Goal: Information Seeking & Learning: Learn about a topic

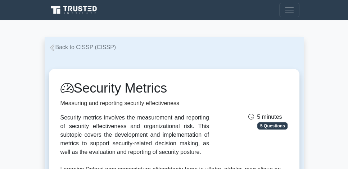
click at [68, 48] on link "Back to CISSP (CISSP)" at bounding box center [82, 47] width 67 height 6
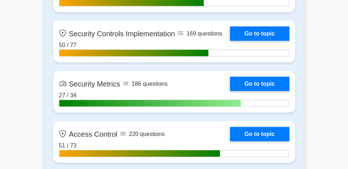
scroll to position [1747, 0]
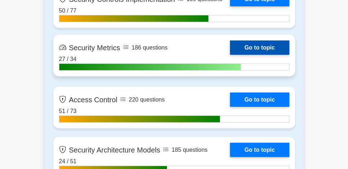
click at [230, 49] on link "Go to topic" at bounding box center [259, 48] width 59 height 14
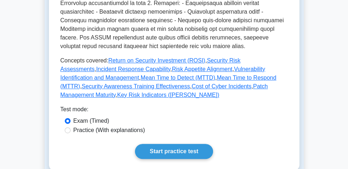
scroll to position [308, 0]
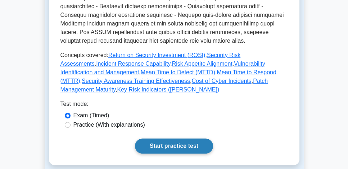
click at [160, 139] on link "Start practice test" at bounding box center [174, 146] width 78 height 15
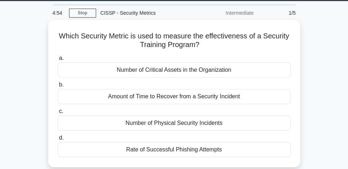
scroll to position [21, 0]
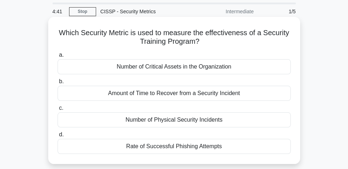
click at [204, 150] on div "Rate of Successful Phishing Attempts" at bounding box center [174, 146] width 233 height 15
click at [58, 137] on input "d. Rate of Successful Phishing Attempts" at bounding box center [58, 135] width 0 height 5
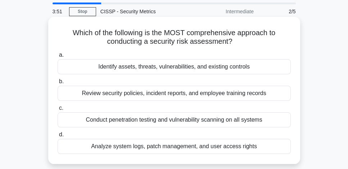
click at [206, 124] on div "Conduct penetration testing and vulnerability scanning on all systems" at bounding box center [174, 120] width 233 height 15
click at [58, 111] on input "c. Conduct penetration testing and vulnerability scanning on all systems" at bounding box center [58, 108] width 0 height 5
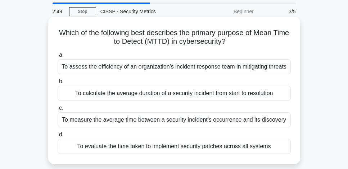
click at [211, 120] on div "To measure the average time between a security incident's occurrence and its di…" at bounding box center [174, 120] width 233 height 15
click at [58, 111] on input "c. To measure the average time between a security incident's occurrence and its…" at bounding box center [58, 108] width 0 height 5
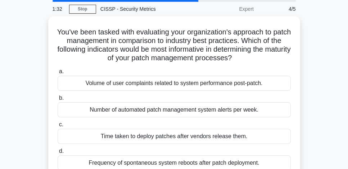
scroll to position [22, 0]
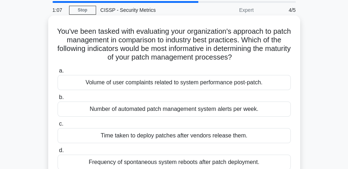
click at [224, 82] on div "Volume of user complaints related to system performance post-patch." at bounding box center [174, 82] width 233 height 15
click at [58, 73] on input "a. Volume of user complaints related to system performance post-patch." at bounding box center [58, 71] width 0 height 5
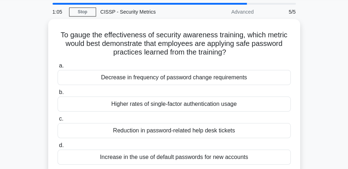
scroll to position [21, 0]
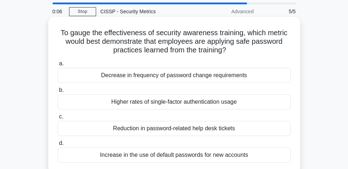
click at [236, 129] on div "Reduction in password-related help desk tickets" at bounding box center [174, 128] width 233 height 15
click at [58, 119] on input "c. Reduction in password-related help desk tickets" at bounding box center [58, 117] width 0 height 5
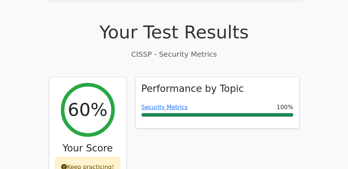
scroll to position [226, 0]
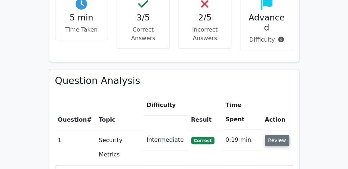
click at [277, 135] on button "Review" at bounding box center [277, 140] width 24 height 11
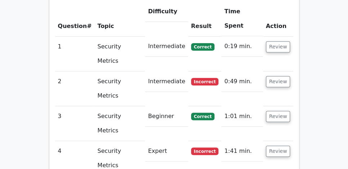
scroll to position [555, 0]
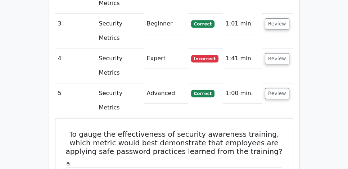
scroll to position [637, 0]
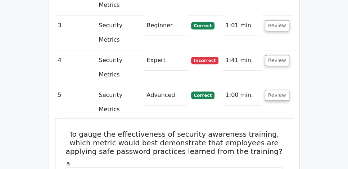
drag, startPoint x: 64, startPoint y: 26, endPoint x: 258, endPoint y: 142, distance: 225.8
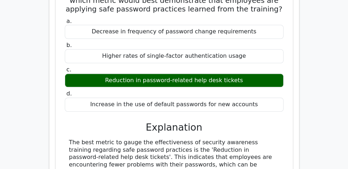
scroll to position [801, 0]
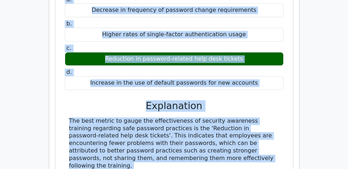
copy div "To gauge the effectiveness of security awareness training, which metric would b…"
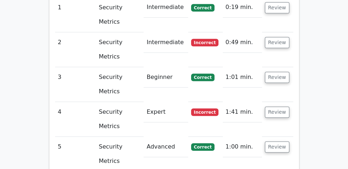
scroll to position [596, 0]
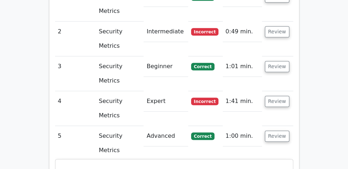
drag, startPoint x: 64, startPoint y: 69, endPoint x: 286, endPoint y: 86, distance: 222.2
drag, startPoint x: 269, startPoint y: 88, endPoint x: 65, endPoint y: 70, distance: 205.1
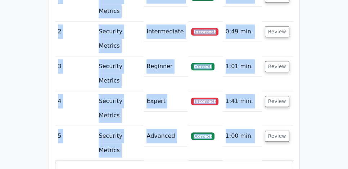
scroll to position [0, 4]
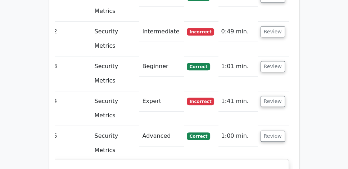
drag, startPoint x: 62, startPoint y: 69, endPoint x: 283, endPoint y: 83, distance: 222.0
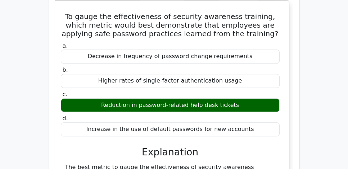
scroll to position [760, 0]
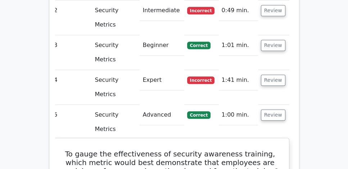
scroll to position [617, 0]
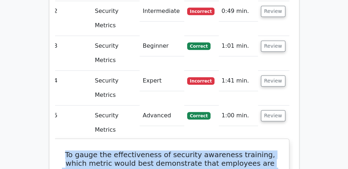
drag, startPoint x: 59, startPoint y: 50, endPoint x: 276, endPoint y: 65, distance: 217.8
drag, startPoint x: 275, startPoint y: 67, endPoint x: 62, endPoint y: 51, distance: 214.3
click at [62, 151] on h5 "To gauge the effectiveness of security awareness training, which metric would b…" at bounding box center [170, 164] width 220 height 26
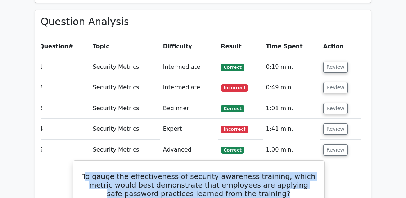
scroll to position [506, 0]
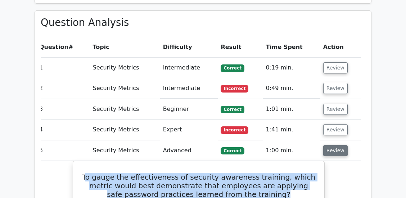
click at [330, 145] on button "Review" at bounding box center [335, 150] width 24 height 11
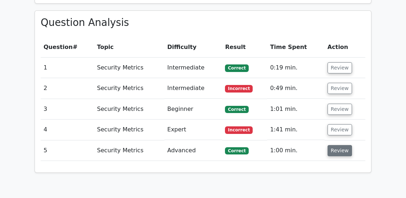
scroll to position [0, 0]
click at [333, 124] on button "Review" at bounding box center [339, 129] width 24 height 11
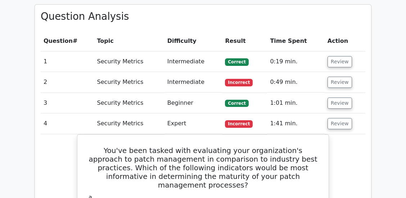
scroll to position [506, 0]
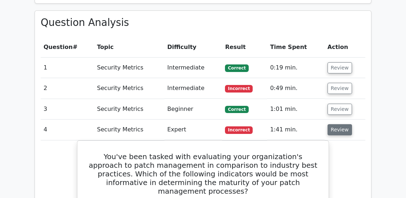
click at [336, 124] on button "Review" at bounding box center [339, 129] width 24 height 11
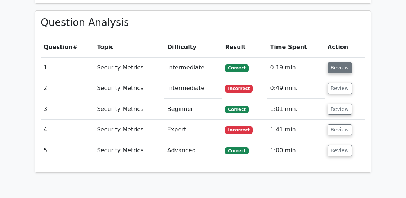
click at [342, 62] on button "Review" at bounding box center [339, 67] width 24 height 11
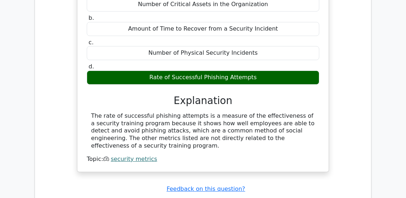
scroll to position [626, 0]
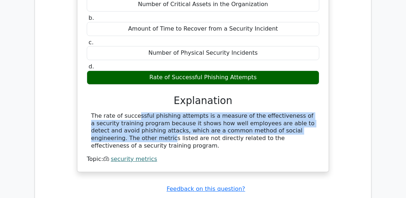
drag, startPoint x: 87, startPoint y: 97, endPoint x: 126, endPoint y: 122, distance: 45.9
click at [126, 122] on div "The rate of successful phishing attempts is a measure of the effectiveness of a…" at bounding box center [203, 130] width 232 height 37
copy div "The rate of successful phishing attempts is a measure of the effectiveness of a…"
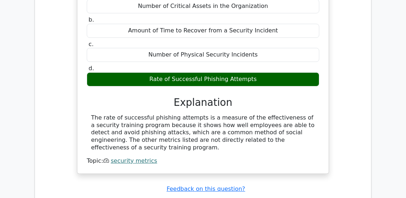
click at [350, 107] on div "Question Analysis Question # Topic Difficulty Result Time Spent Action 1 Securi…" at bounding box center [203, 92] width 336 height 402
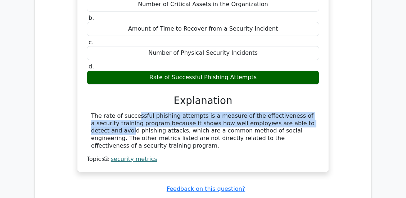
drag, startPoint x: 87, startPoint y: 97, endPoint x: 294, endPoint y: 107, distance: 207.8
click at [294, 112] on div "The rate of successful phishing attempts is a measure of the effectiveness of a…" at bounding box center [203, 130] width 232 height 37
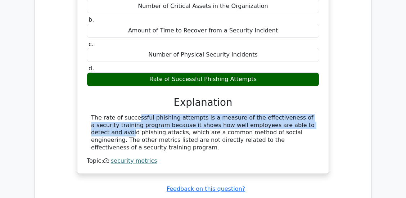
click at [337, 96] on div "Which Security Metric is used to measure the effectiveness of a Security Traini…" at bounding box center [203, 70] width 324 height 224
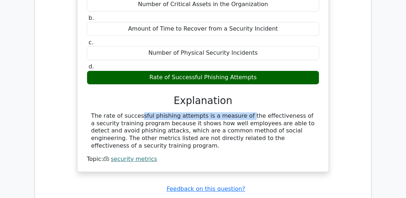
drag, startPoint x: 93, startPoint y: 97, endPoint x: 202, endPoint y: 97, distance: 108.6
click at [202, 112] on div "The rate of successful phishing attempts is a measure of the effectiveness of a…" at bounding box center [203, 130] width 224 height 37
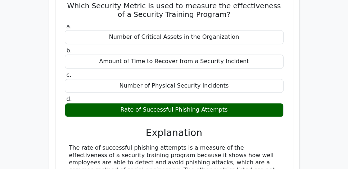
click at [200, 145] on div "The rate of successful phishing attempts is a measure of the effectiveness of a…" at bounding box center [174, 163] width 210 height 37
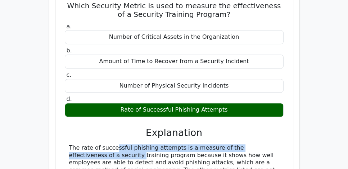
drag, startPoint x: 66, startPoint y: 97, endPoint x: 265, endPoint y: 99, distance: 198.9
click at [265, 145] on div "The rate of successful phishing attempts is a measure of the effectiveness of a…" at bounding box center [174, 163] width 219 height 37
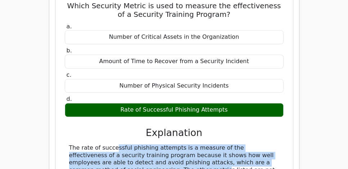
click at [104, 145] on div "The rate of successful phishing attempts is a measure of the effectiveness of a…" at bounding box center [174, 163] width 210 height 37
copy div "The rate of successful phishing attempts is a measure of the effectiveness of a…"
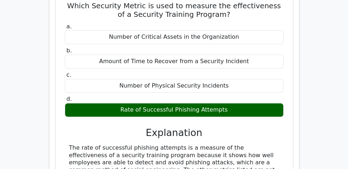
click at [59, 73] on div "Which Security Metric is used to measure the effectiveness of a Security Traini…" at bounding box center [174, 97] width 232 height 208
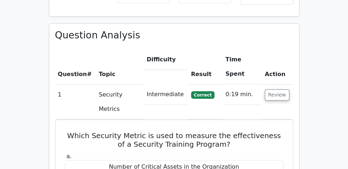
scroll to position [482, 0]
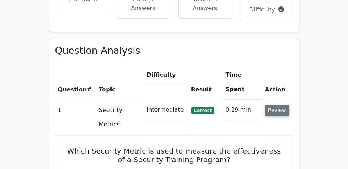
click at [283, 105] on button "Review" at bounding box center [277, 110] width 24 height 11
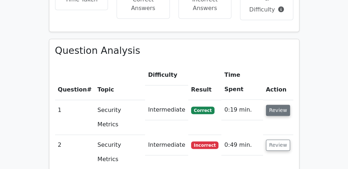
click at [280, 105] on button "Review" at bounding box center [278, 110] width 24 height 11
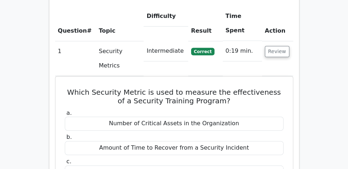
scroll to position [544, 0]
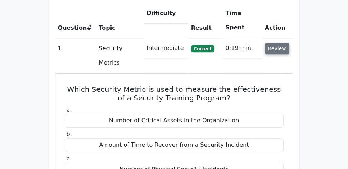
click at [274, 43] on button "Review" at bounding box center [277, 48] width 24 height 11
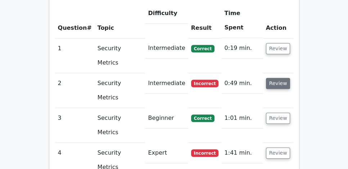
click at [273, 78] on button "Review" at bounding box center [278, 83] width 24 height 11
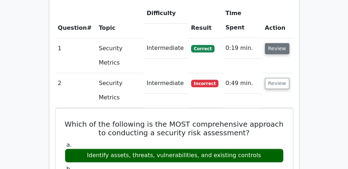
click at [277, 43] on button "Review" at bounding box center [277, 48] width 24 height 11
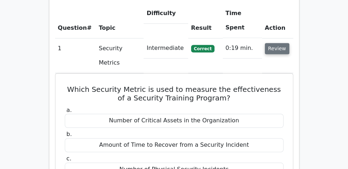
click at [275, 43] on button "Review" at bounding box center [277, 48] width 24 height 11
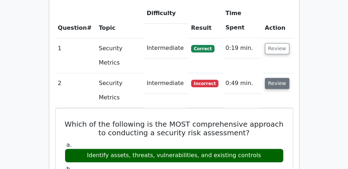
click at [273, 78] on button "Review" at bounding box center [277, 83] width 24 height 11
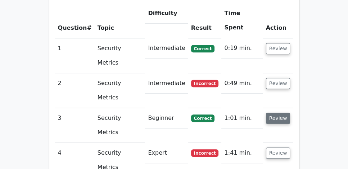
click at [280, 113] on button "Review" at bounding box center [278, 118] width 24 height 11
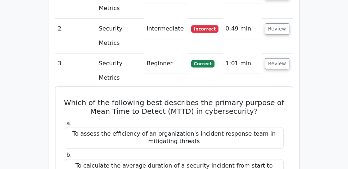
scroll to position [647, 0]
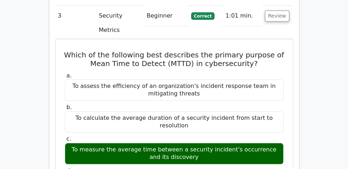
click at [177, 143] on div "To measure the average time between a security incident's occurrence and its di…" at bounding box center [174, 154] width 219 height 22
copy div "To measure the average time between a security incident's occurrence and its di…"
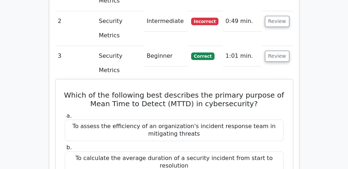
scroll to position [606, 0]
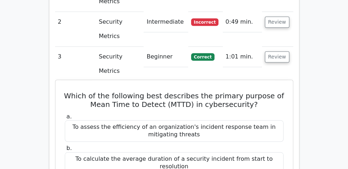
click at [70, 92] on h5 "Which of the following best describes the primary purpose of Mean Time to Detec…" at bounding box center [174, 100] width 220 height 17
drag, startPoint x: 66, startPoint y: 16, endPoint x: 194, endPoint y: 125, distance: 168.4
copy div "Which of the following best describes the primary purpose of Mean Time to Detec…"
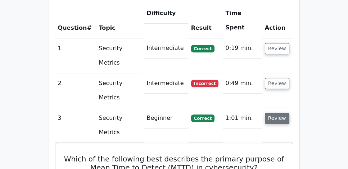
click at [270, 113] on button "Review" at bounding box center [277, 118] width 24 height 11
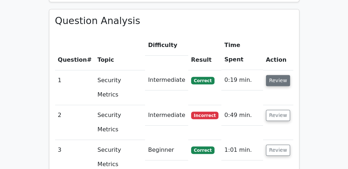
scroll to position [503, 0]
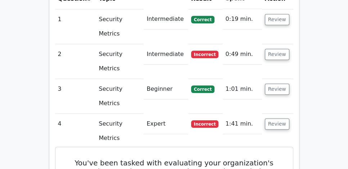
scroll to position [606, 0]
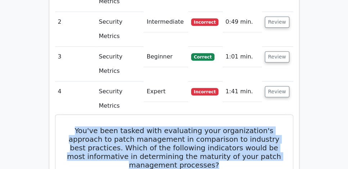
drag, startPoint x: 77, startPoint y: 39, endPoint x: 229, endPoint y: 72, distance: 155.9
click at [229, 127] on h5 "You've been tasked with evaluating your organization's approach to patch manage…" at bounding box center [174, 148] width 220 height 43
click at [233, 127] on h5 "You've been tasked with evaluating your organization's approach to patch manage…" at bounding box center [174, 148] width 220 height 43
drag, startPoint x: 227, startPoint y: 76, endPoint x: 72, endPoint y: 40, distance: 158.7
click at [72, 127] on h5 "You've been tasked with evaluating your organization's approach to patch manage…" at bounding box center [174, 148] width 220 height 43
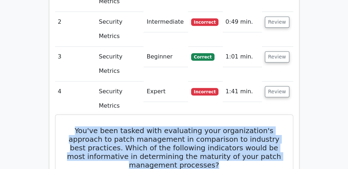
drag, startPoint x: 177, startPoint y: 54, endPoint x: 138, endPoint y: 57, distance: 39.3
click at [142, 127] on h5 "You've been tasked with evaluating your organization's approach to patch manage…" at bounding box center [174, 148] width 220 height 43
click at [76, 127] on h5 "You've been tasked with evaluating your organization's approach to patch manage…" at bounding box center [174, 148] width 220 height 43
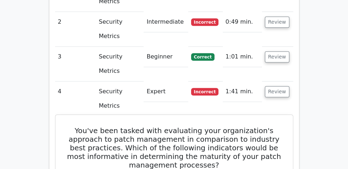
drag, startPoint x: 72, startPoint y: 39, endPoint x: 263, endPoint y: 149, distance: 220.9
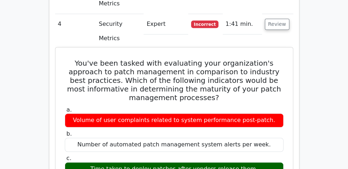
scroll to position [709, 0]
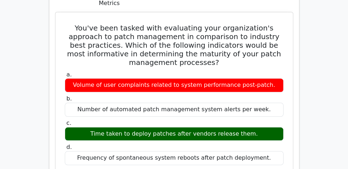
copy div "You've been tasked with evaluating your organization's approach to patch manage…"
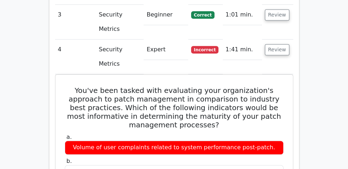
scroll to position [647, 0]
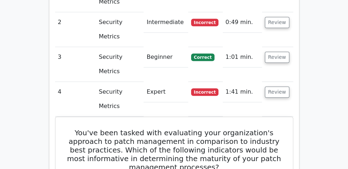
scroll to position [606, 0]
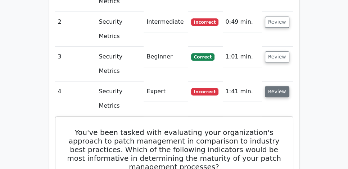
click at [277, 86] on button "Review" at bounding box center [277, 91] width 24 height 11
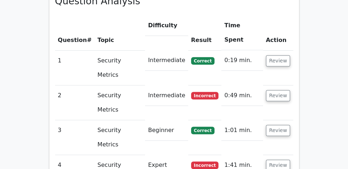
scroll to position [524, 0]
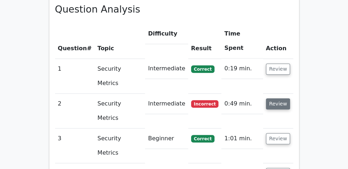
click at [273, 99] on button "Review" at bounding box center [278, 104] width 24 height 11
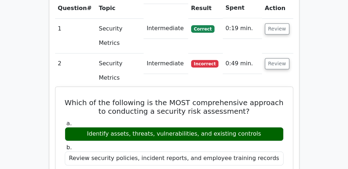
scroll to position [565, 0]
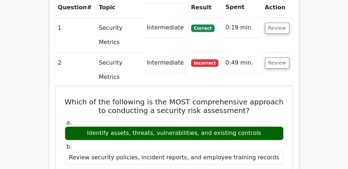
drag, startPoint x: 62, startPoint y: 37, endPoint x: 265, endPoint y: 144, distance: 229.9
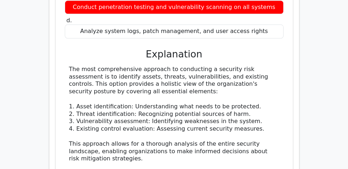
scroll to position [750, 0]
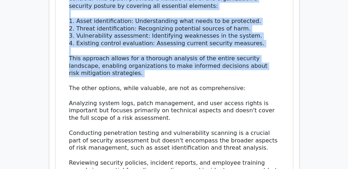
scroll to position [832, 0]
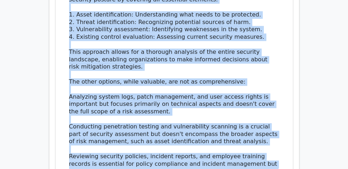
click at [229, 147] on div "The most comprehensive approach to conducting a security risk assessment is to …" at bounding box center [174, 97] width 210 height 247
copy div "Which of the following is the MOST comprehensive approach to conducting a secur…"
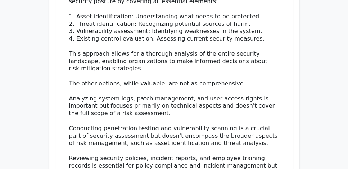
click at [54, 79] on div "Question Analysis Question # Topic Difficulty Result Time Spent Action 1 Securi…" at bounding box center [174, 41] width 250 height 703
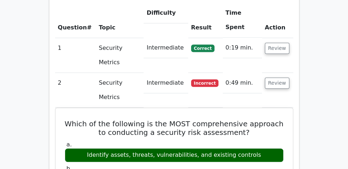
scroll to position [544, 0]
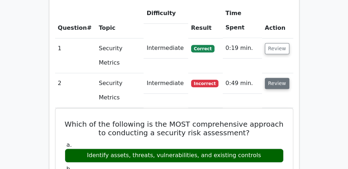
click at [273, 78] on button "Review" at bounding box center [277, 83] width 24 height 11
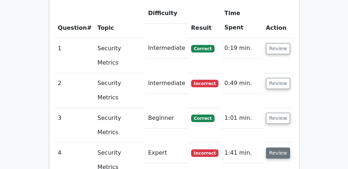
click at [278, 148] on button "Review" at bounding box center [278, 153] width 24 height 11
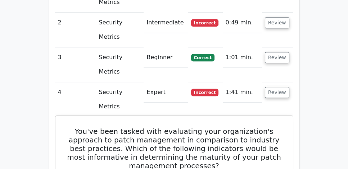
scroll to position [606, 0]
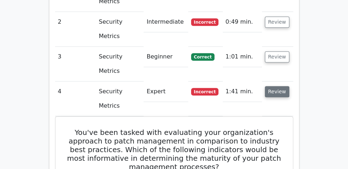
click at [278, 86] on button "Review" at bounding box center [277, 91] width 24 height 11
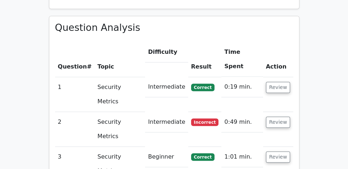
scroll to position [524, 0]
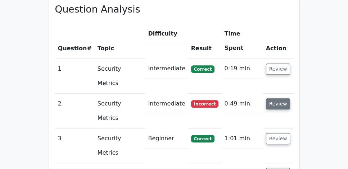
click at [284, 99] on button "Review" at bounding box center [278, 104] width 24 height 11
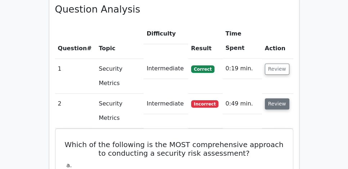
click at [282, 99] on button "Review" at bounding box center [277, 104] width 24 height 11
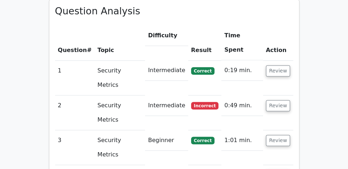
click at [302, 89] on div "Question Analysis Question # Topic Difficulty Result Time Spent Action 1 Securi…" at bounding box center [174, 127] width 259 height 256
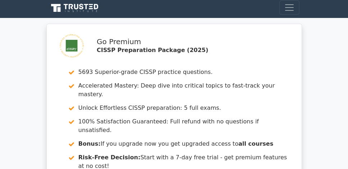
scroll to position [0, 0]
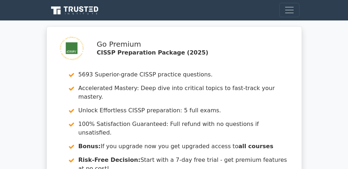
click at [14, 76] on div "Go Premium CISSP Preparation Package (2025) 5693 Superior-grade CISSP practice …" at bounding box center [174, 125] width 348 height 198
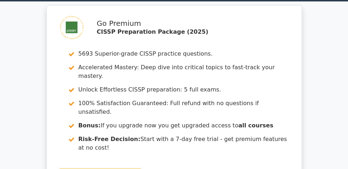
scroll to position [21, 0]
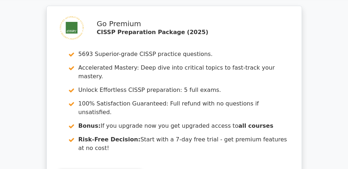
click at [35, 78] on div "Go Premium CISSP Preparation Package (2025) 5693 Superior-grade CISSP practice …" at bounding box center [174, 105] width 348 height 198
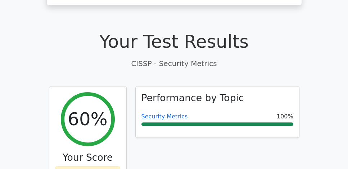
scroll to position [226, 0]
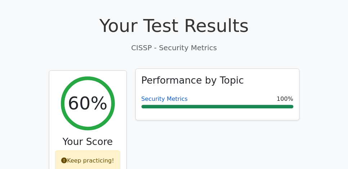
click at [167, 96] on link "Security Metrics" at bounding box center [164, 99] width 46 height 7
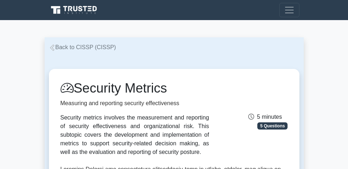
scroll to position [103, 0]
